Goal: Task Accomplishment & Management: Use online tool/utility

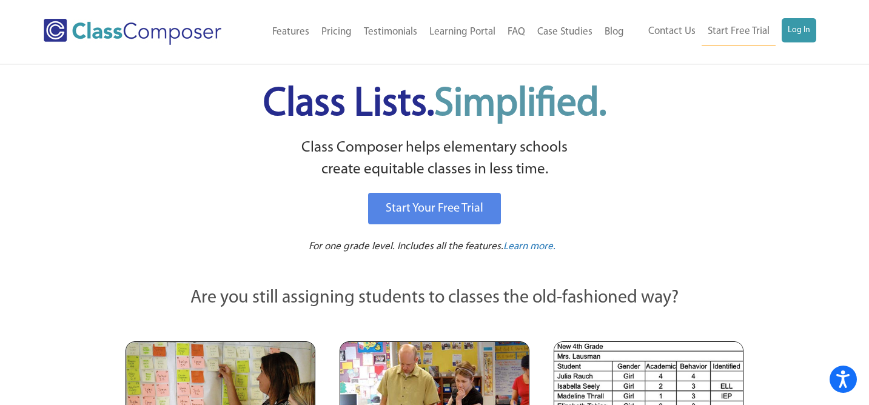
click at [816, 25] on div "Contact Us Start Free Trial Log In" at bounding box center [727, 31] width 195 height 27
click at [807, 30] on link "Log In" at bounding box center [798, 30] width 35 height 24
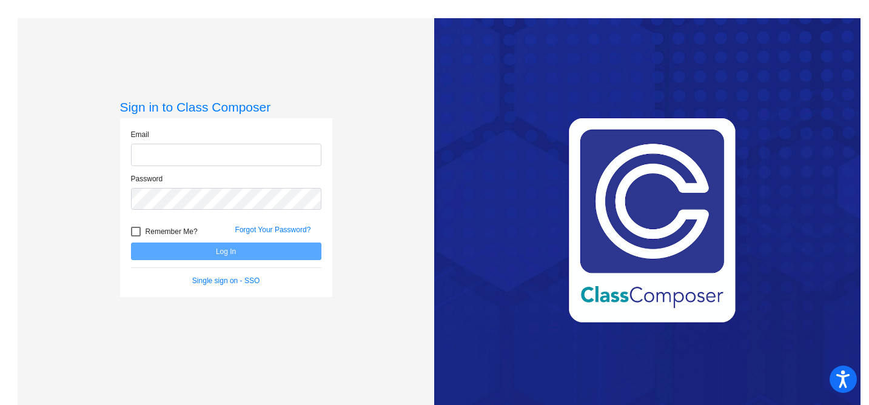
click at [300, 157] on input "email" at bounding box center [226, 155] width 190 height 22
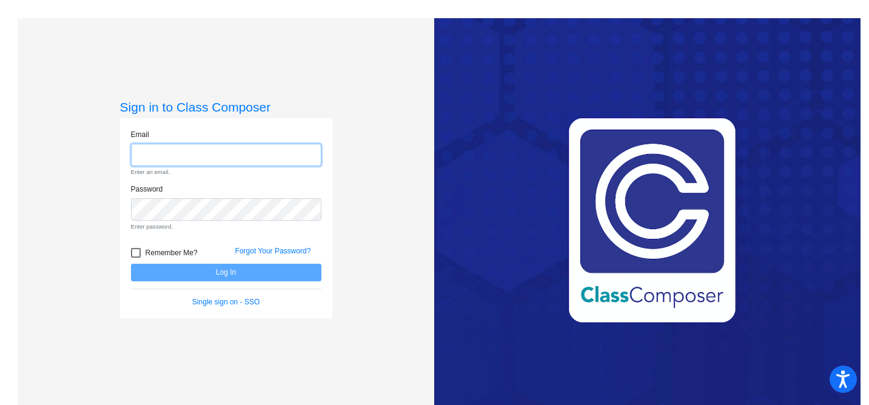
type input "[EMAIL_ADDRESS][DOMAIN_NAME]"
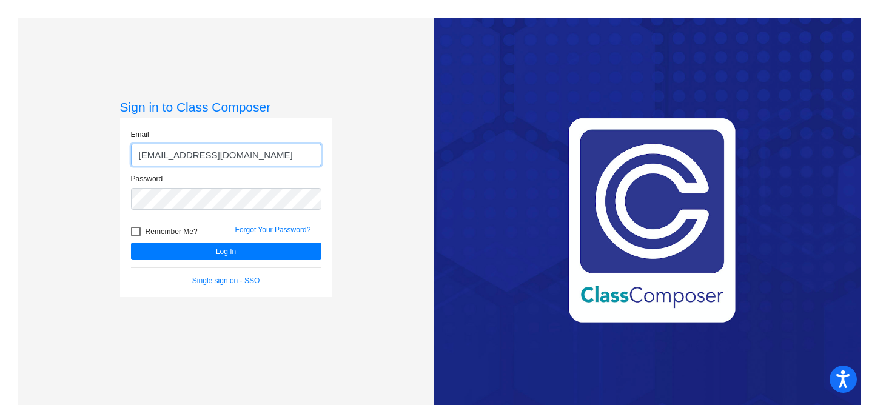
click at [131, 242] on button "Log In" at bounding box center [226, 251] width 190 height 18
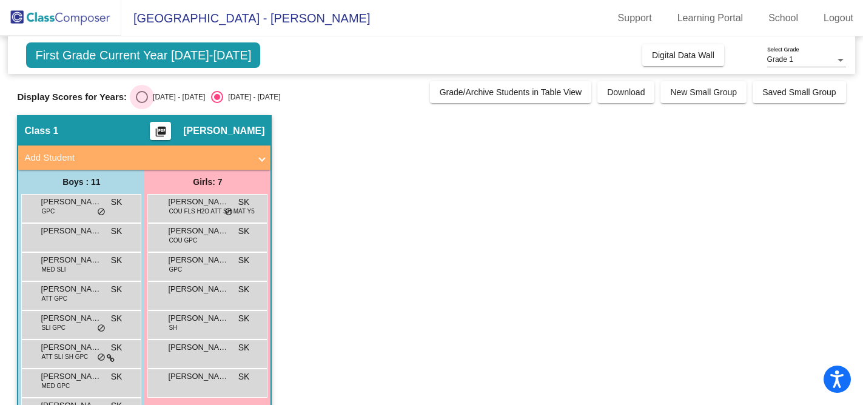
click at [139, 96] on div "Select an option" at bounding box center [142, 97] width 12 height 12
click at [141, 103] on input "[DATE] - [DATE]" at bounding box center [141, 103] width 1 height 1
radio input "true"
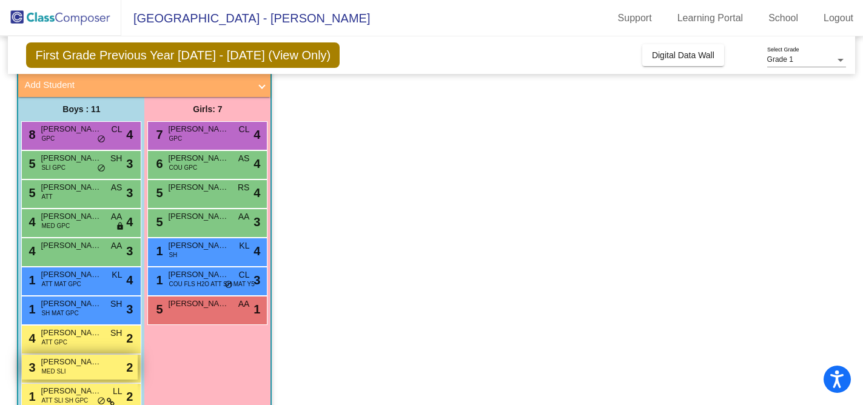
scroll to position [120, 0]
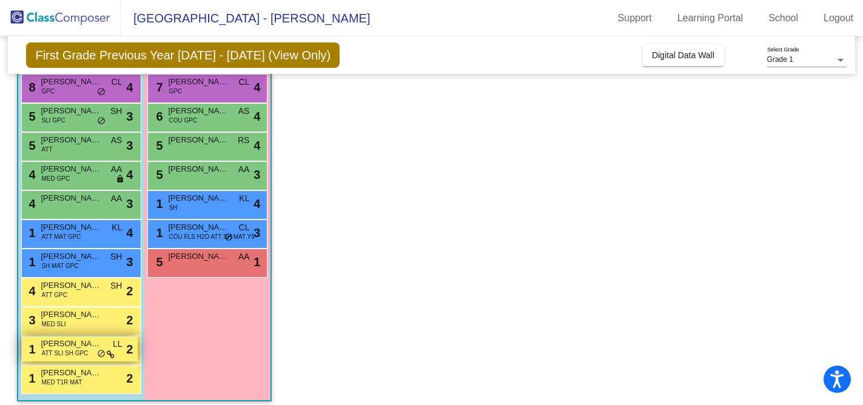
click at [69, 346] on span "[PERSON_NAME]" at bounding box center [71, 344] width 61 height 12
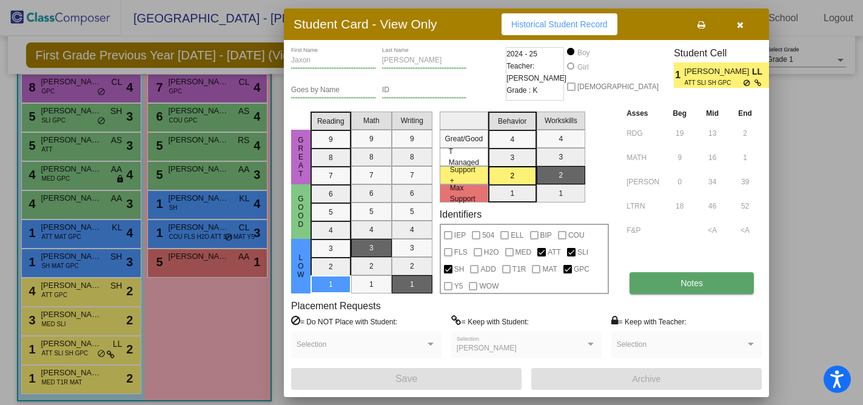
click at [699, 289] on button "Notes" at bounding box center [691, 283] width 124 height 22
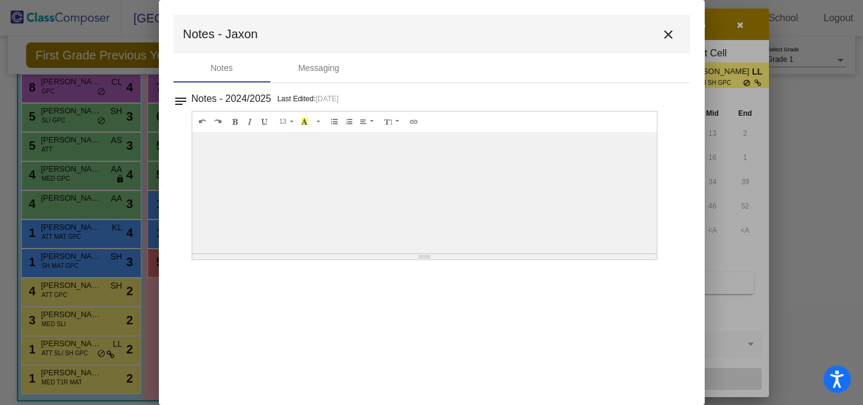
click at [669, 36] on mat-icon "close" at bounding box center [668, 34] width 15 height 15
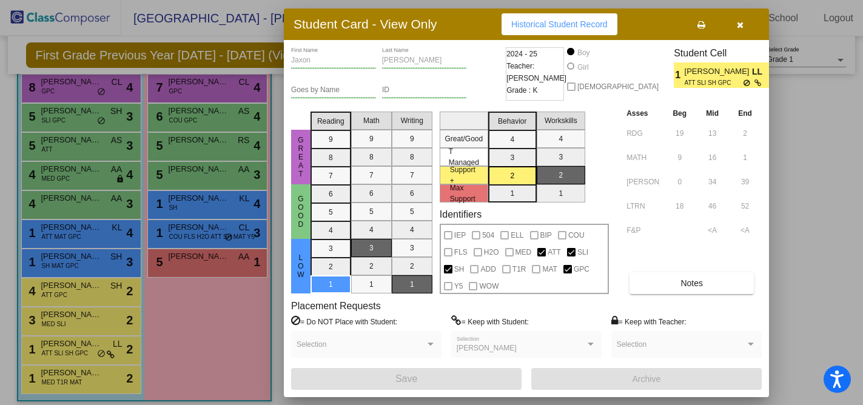
click at [741, 27] on icon "button" at bounding box center [739, 25] width 7 height 8
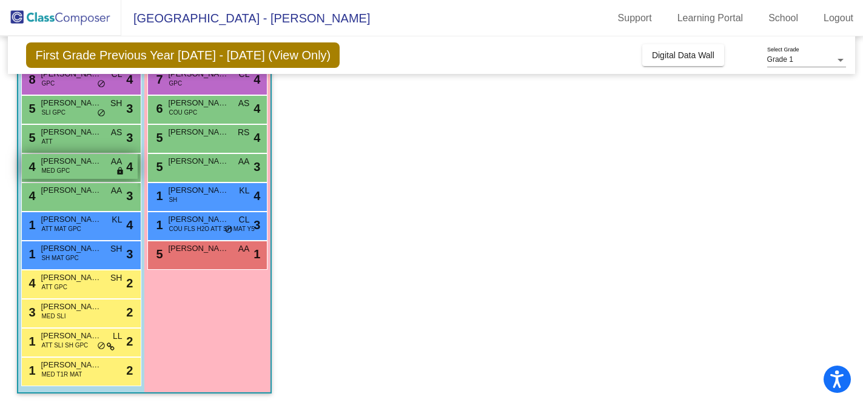
scroll to position [128, 0]
click at [87, 135] on span "[PERSON_NAME]" at bounding box center [71, 131] width 61 height 12
